Goal: Check status: Check status

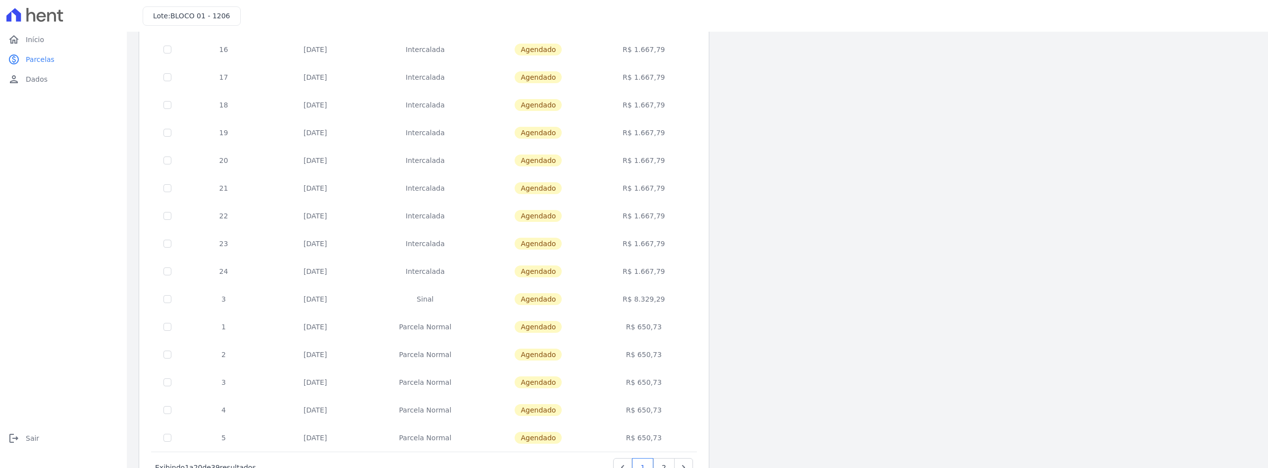
scroll to position [279, 0]
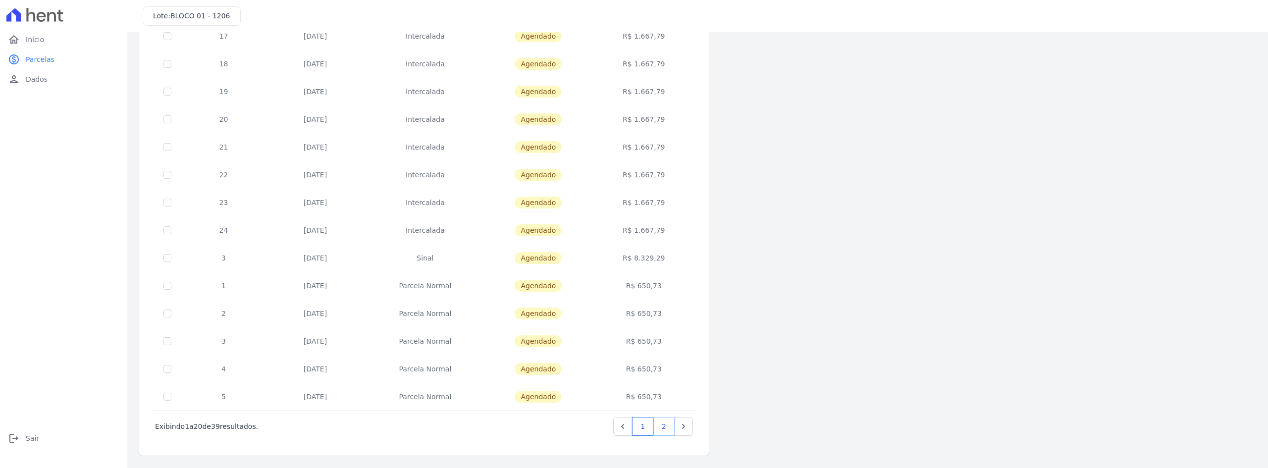
click at [665, 423] on link "2" at bounding box center [663, 426] width 21 height 19
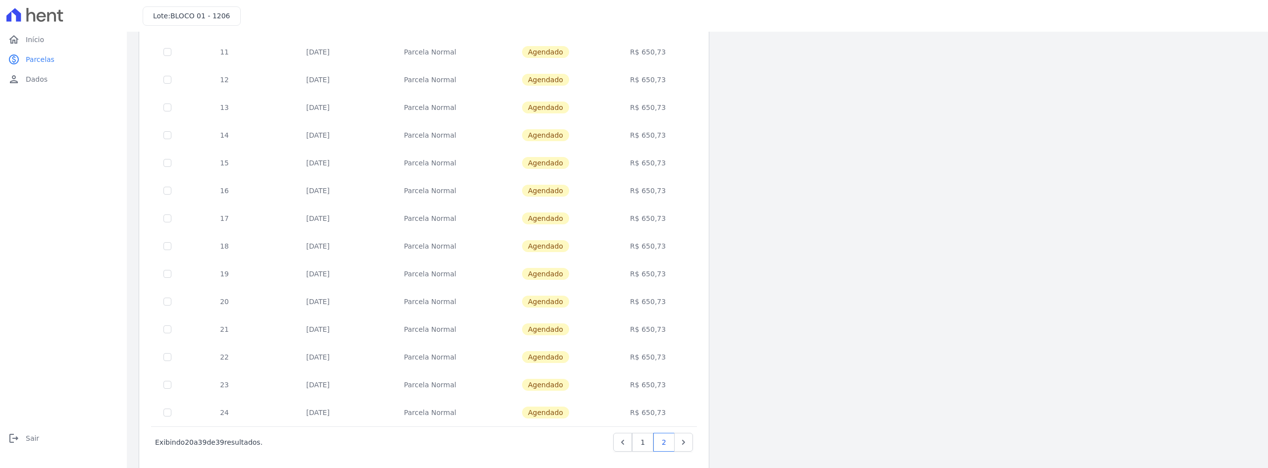
scroll to position [252, 0]
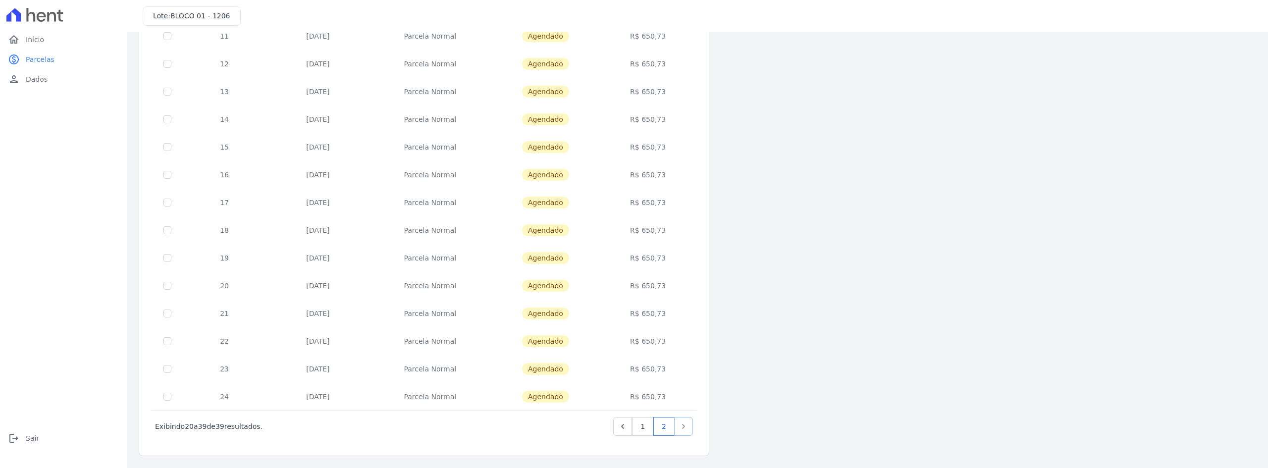
click at [685, 425] on icon "Next" at bounding box center [683, 426] width 10 height 10
click at [640, 427] on link "1" at bounding box center [642, 426] width 21 height 19
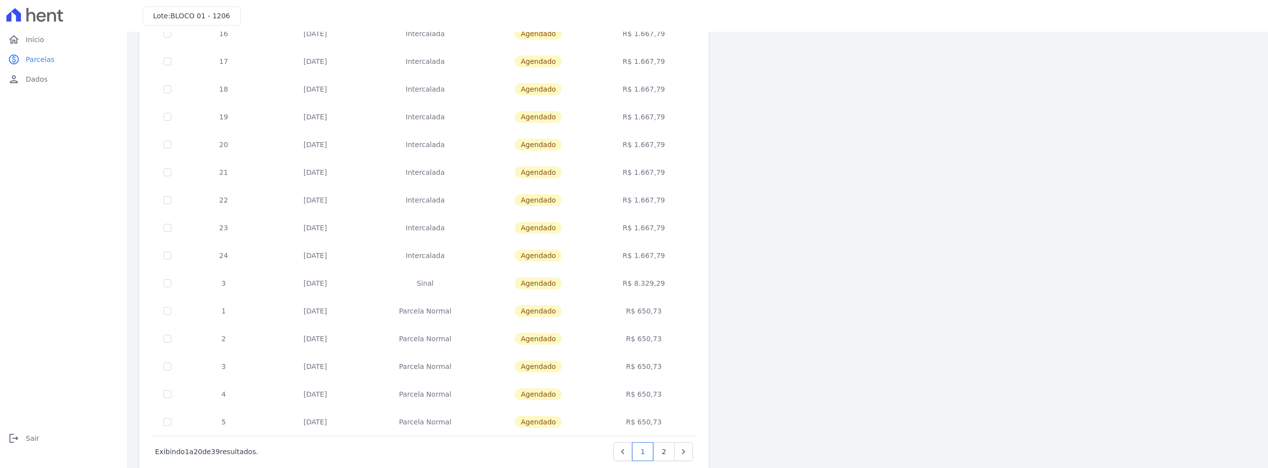
scroll to position [279, 0]
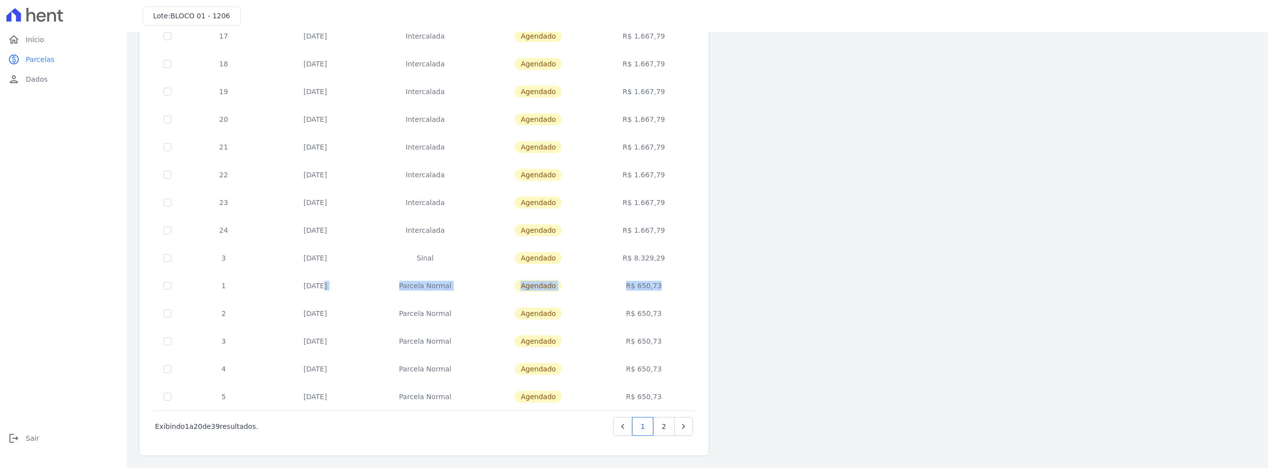
drag, startPoint x: 337, startPoint y: 283, endPoint x: 645, endPoint y: 285, distance: 308.0
click at [645, 285] on tr "1 [DATE] [GEOGRAPHIC_DATA] [GEOGRAPHIC_DATA] R$ 650,73" at bounding box center [424, 286] width 545 height 28
click at [669, 430] on link "2" at bounding box center [663, 426] width 21 height 19
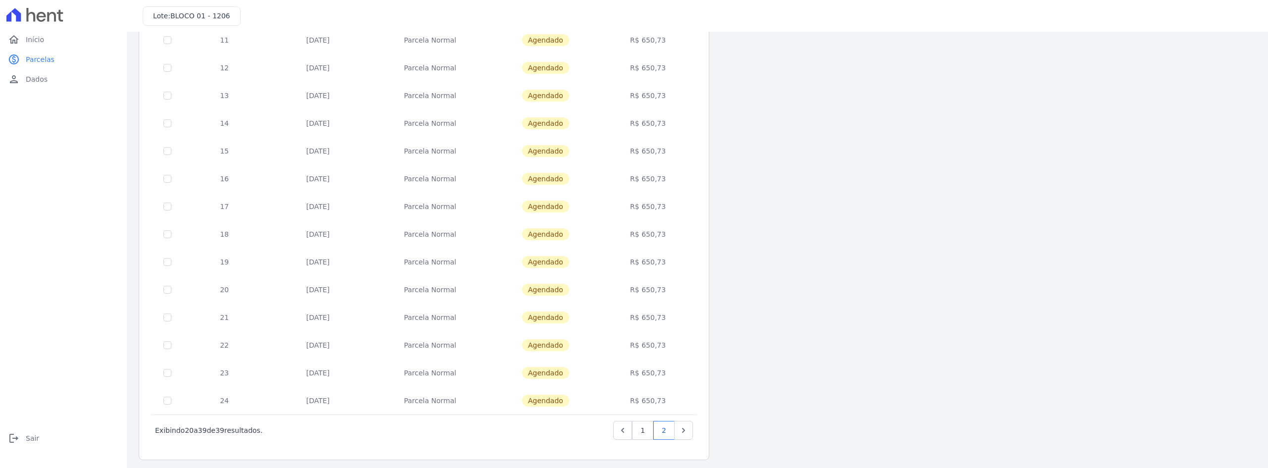
scroll to position [252, 0]
